Goal: Information Seeking & Learning: Learn about a topic

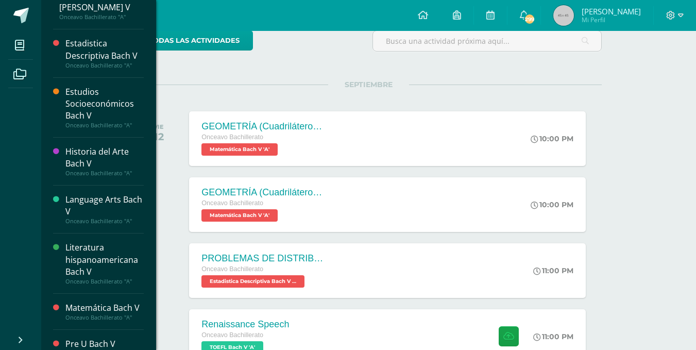
scroll to position [62, 0]
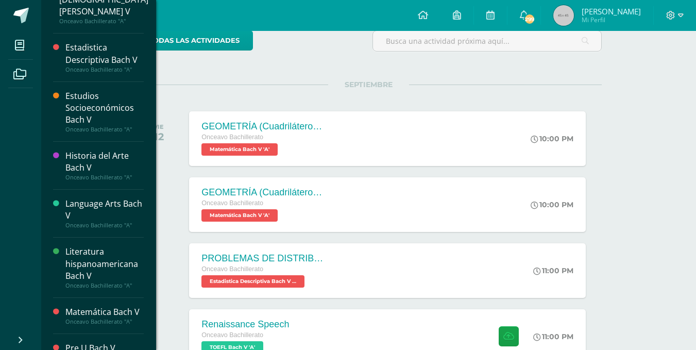
click at [97, 90] on div "Estudios Socioeconómicos Bach V" at bounding box center [104, 108] width 78 height 36
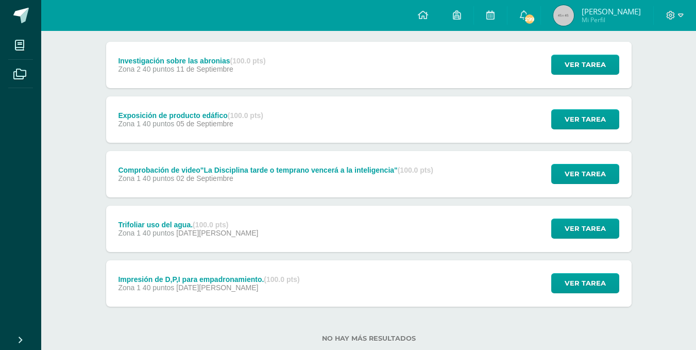
scroll to position [155, 0]
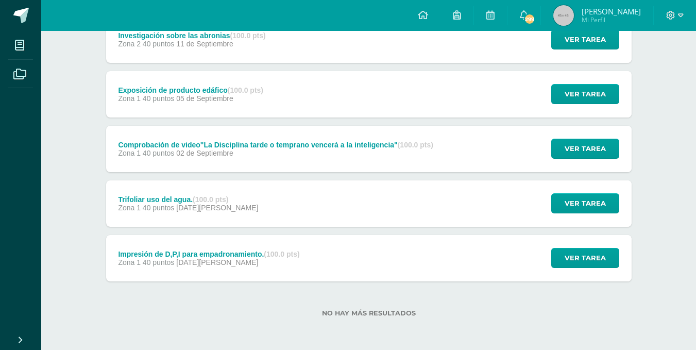
click at [205, 93] on div "Exposición de producto edáfico (100.0 pts)" at bounding box center [190, 90] width 145 height 8
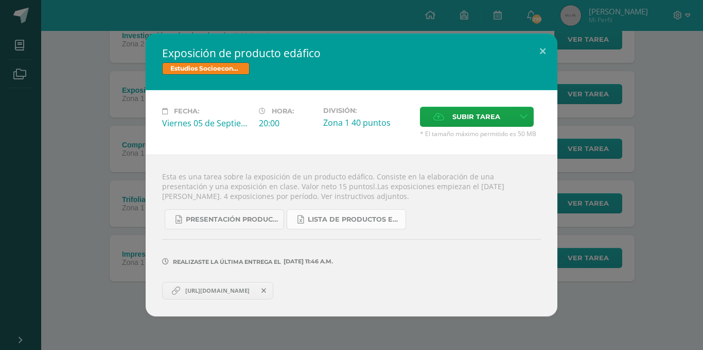
click at [326, 216] on span "LISTA DE PRODUCTOS EDÁFICOS PARA EXPOSCIÓN Z. 14.xlsx" at bounding box center [354, 219] width 93 height 8
click at [220, 219] on span "Presentación producto edáfico zona 14 2025.docx" at bounding box center [232, 219] width 93 height 8
click at [133, 143] on div "Exposición de producto edáfico Estudios Socioeconómicos Bach V Fecha: Viernes 0…" at bounding box center [351, 174] width 695 height 282
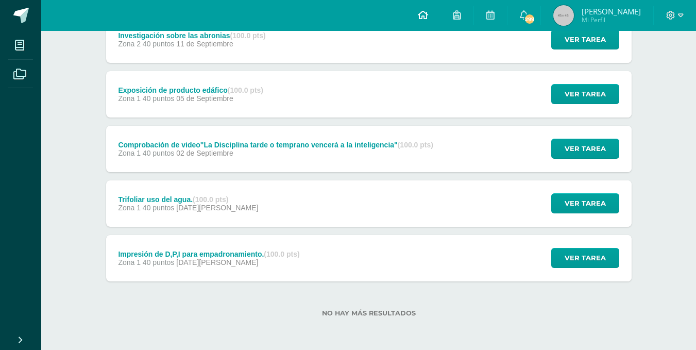
click at [426, 14] on link at bounding box center [422, 15] width 35 height 31
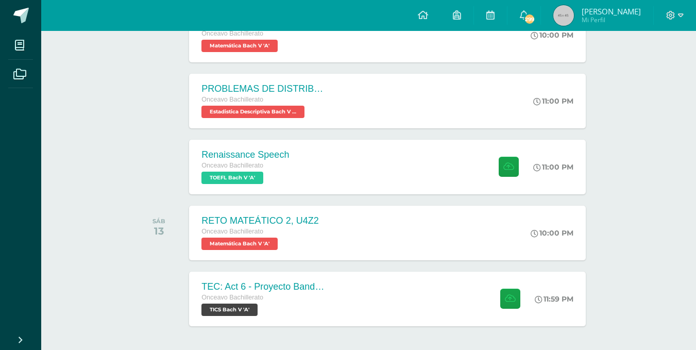
scroll to position [303, 0]
